Goal: Navigation & Orientation: Understand site structure

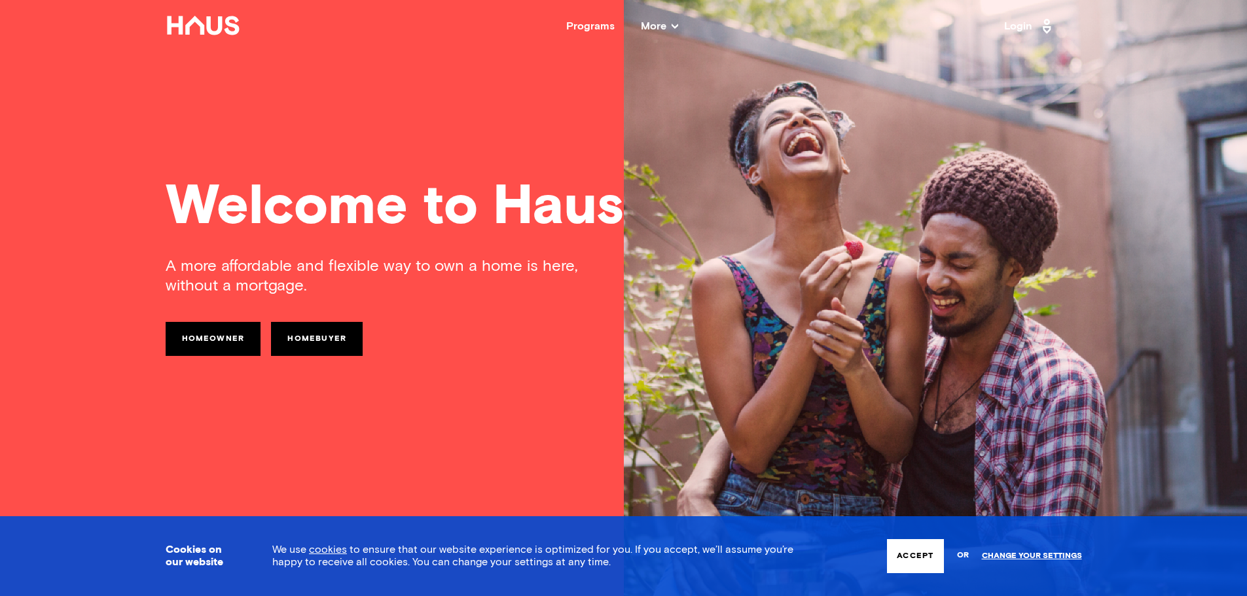
click at [909, 560] on button "Accept" at bounding box center [915, 557] width 56 height 34
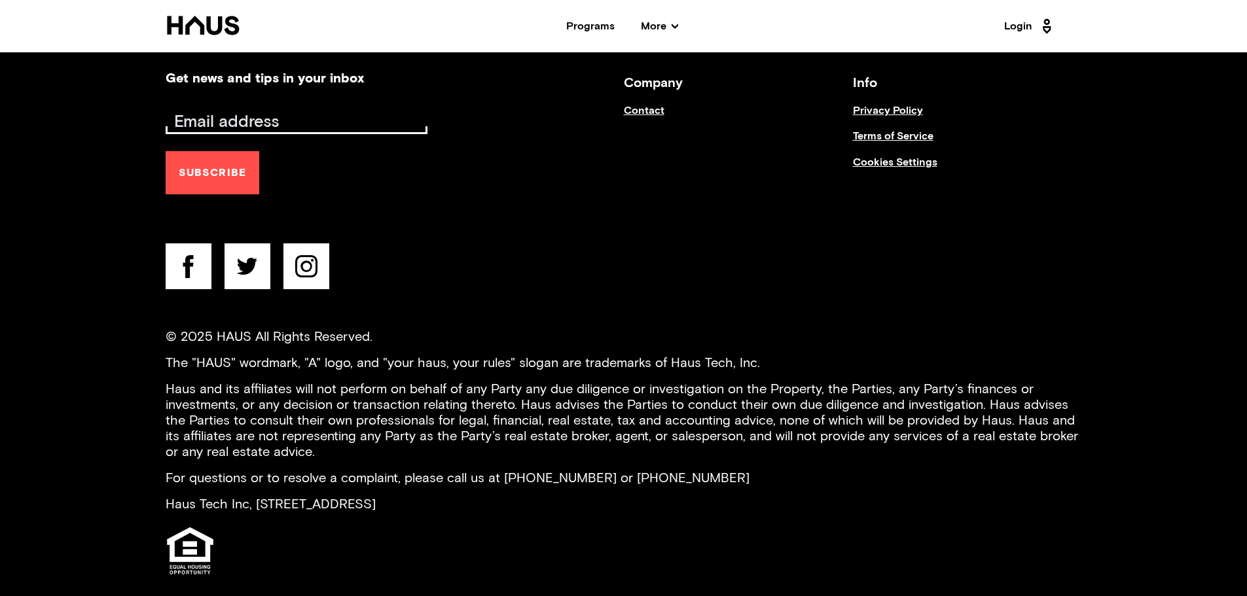
scroll to position [5334, 0]
drag, startPoint x: 341, startPoint y: 367, endPoint x: 327, endPoint y: 367, distance: 13.8
click at [341, 380] on p "Haus and its affiliates will not perform on behalf of any Party any due diligen…" at bounding box center [624, 419] width 917 height 79
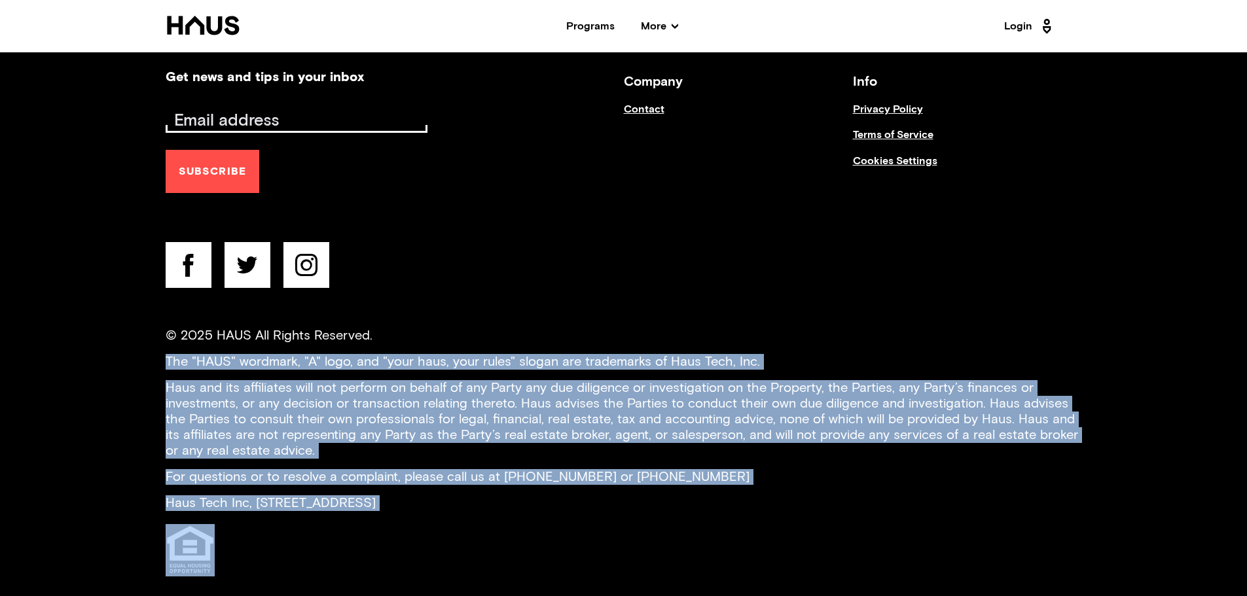
drag, startPoint x: 174, startPoint y: 335, endPoint x: 498, endPoint y: 513, distance: 370.4
click at [498, 513] on footer "Get news and tips in your inbox Subscribe Company Contact Info Privacy Policy T…" at bounding box center [624, 323] width 1048 height 585
click at [498, 524] on div at bounding box center [624, 550] width 917 height 52
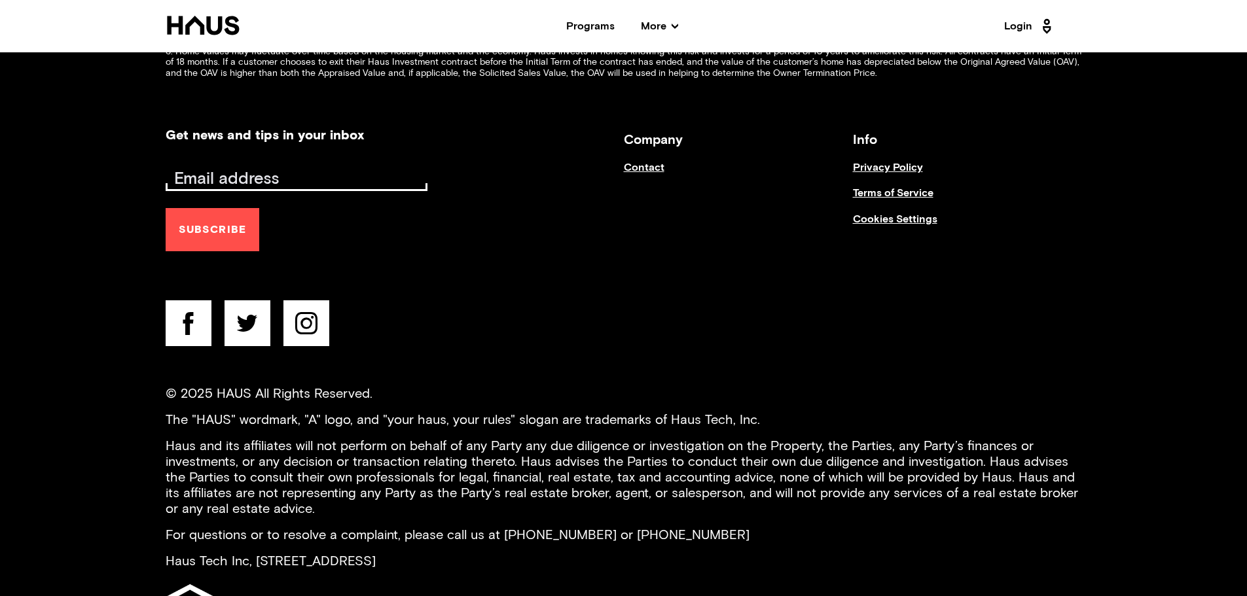
scroll to position [5269, 0]
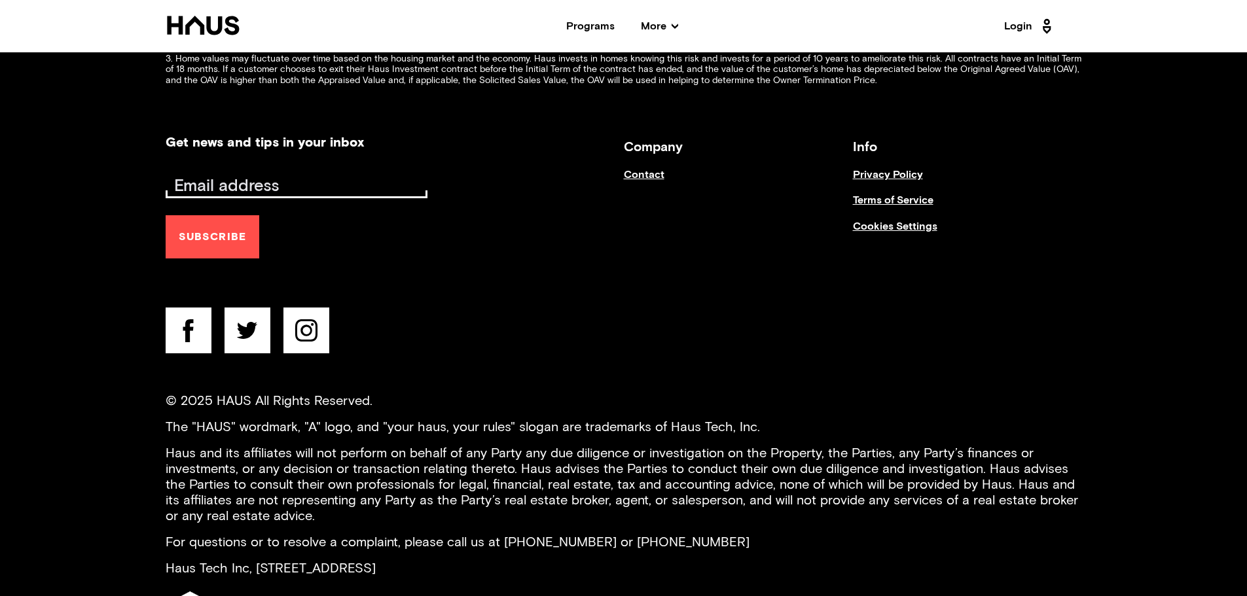
click at [137, 519] on footer "Get news and tips in your inbox Subscribe Company Contact Info Privacy Policy T…" at bounding box center [624, 389] width 1048 height 585
drag, startPoint x: 151, startPoint y: 540, endPoint x: 541, endPoint y: 552, distance: 390.4
click at [541, 552] on footer "Get news and tips in your inbox Subscribe Company Contact Info Privacy Policy T…" at bounding box center [624, 389] width 1048 height 585
click at [541, 561] on p "Haus Tech Inc, [STREET_ADDRESS]" at bounding box center [624, 569] width 917 height 16
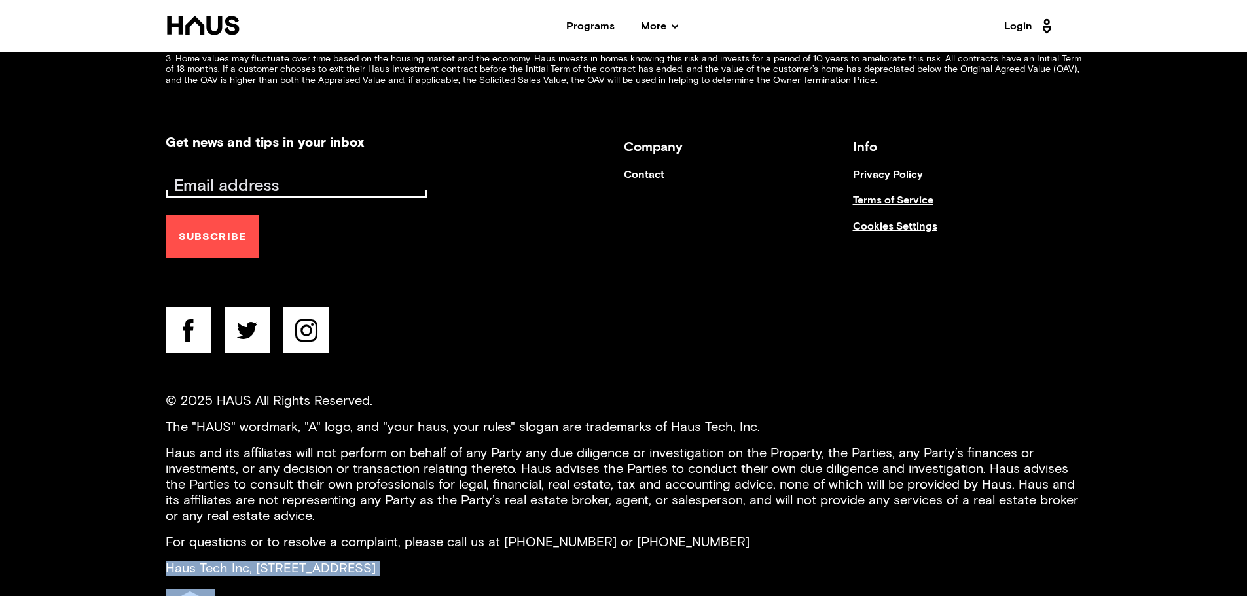
click at [541, 561] on p "Haus Tech Inc, [STREET_ADDRESS]" at bounding box center [624, 569] width 917 height 16
click at [187, 466] on p "Haus and its affiliates will not perform on behalf of any Party any due diligen…" at bounding box center [624, 485] width 917 height 79
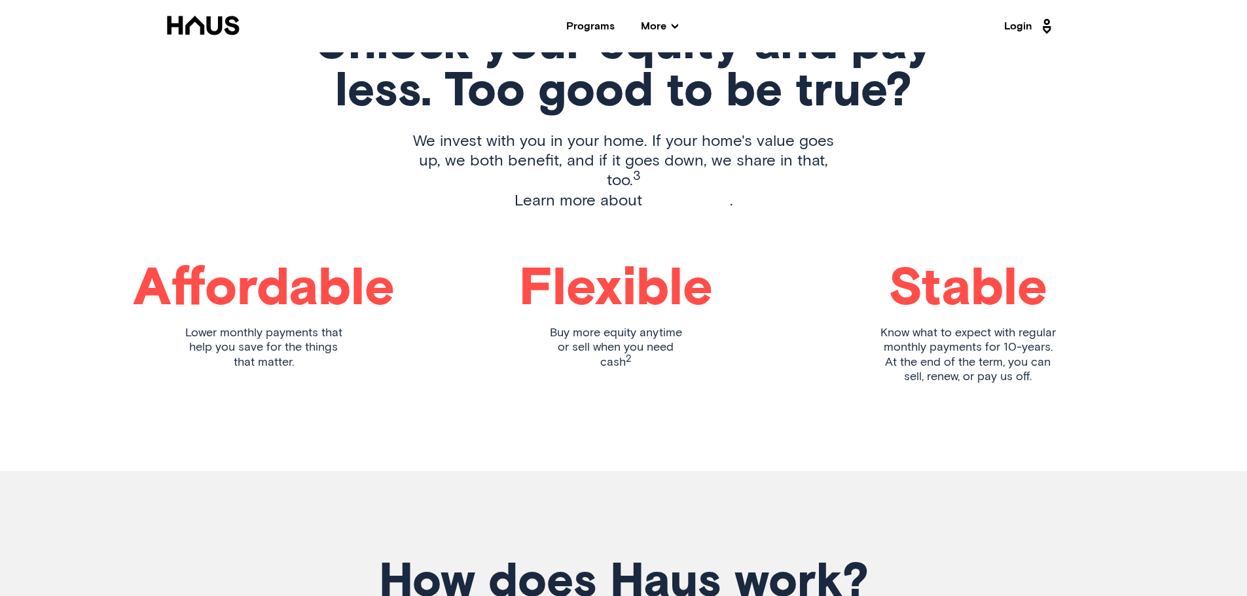
scroll to position [0, 0]
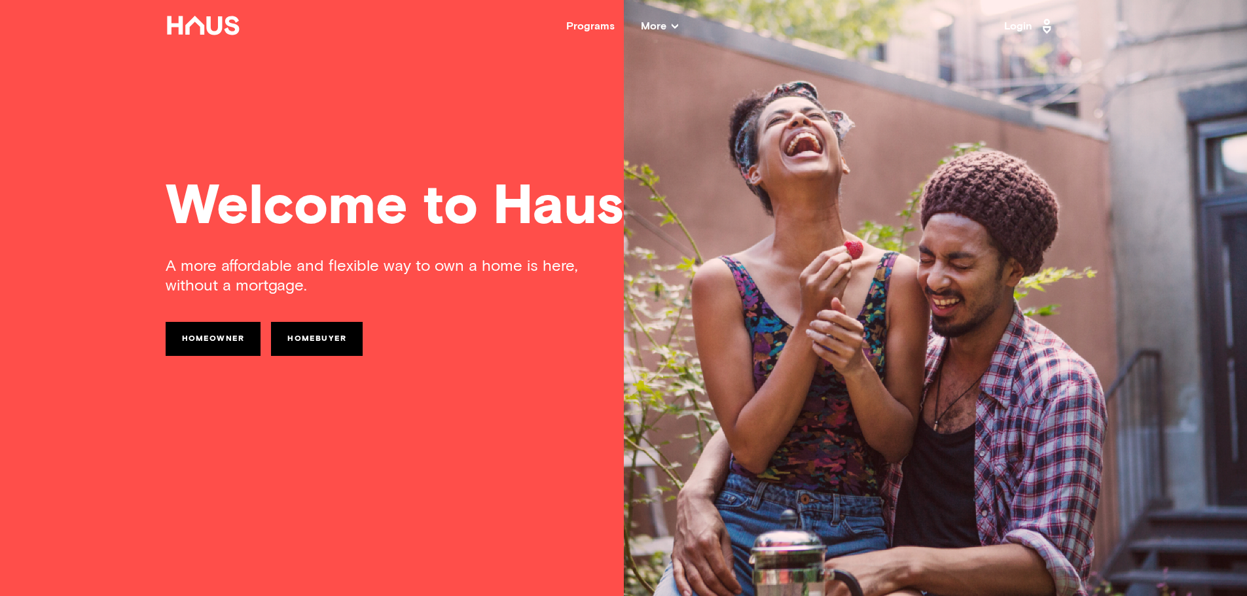
drag, startPoint x: 796, startPoint y: 422, endPoint x: 466, endPoint y: 135, distance: 437.6
click at [225, 27] on icon at bounding box center [203, 26] width 75 height 20
